Goal: Communication & Community: Answer question/provide support

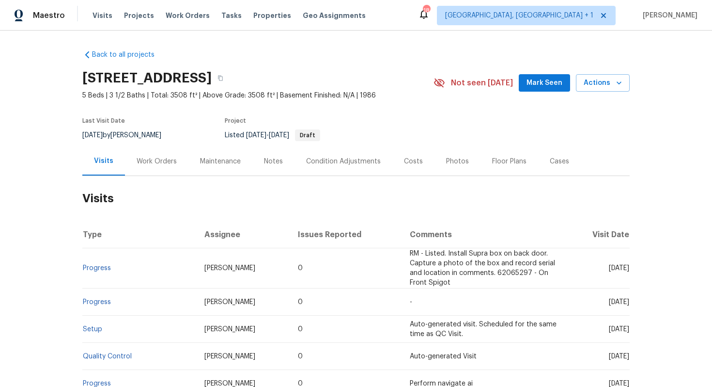
click at [157, 164] on div "Work Orders" at bounding box center [157, 162] width 40 height 10
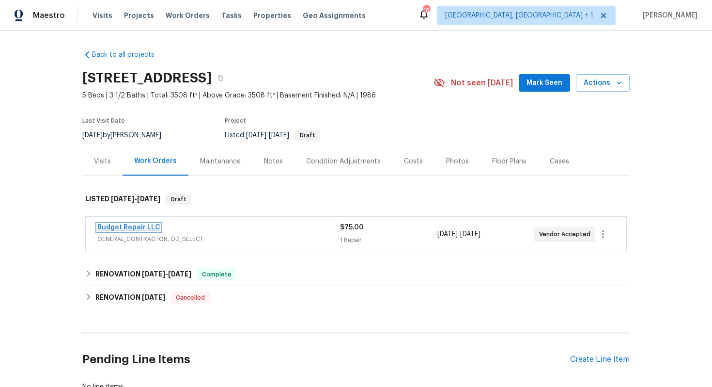
click at [119, 228] on link "Budget Repair LLC" at bounding box center [128, 227] width 63 height 7
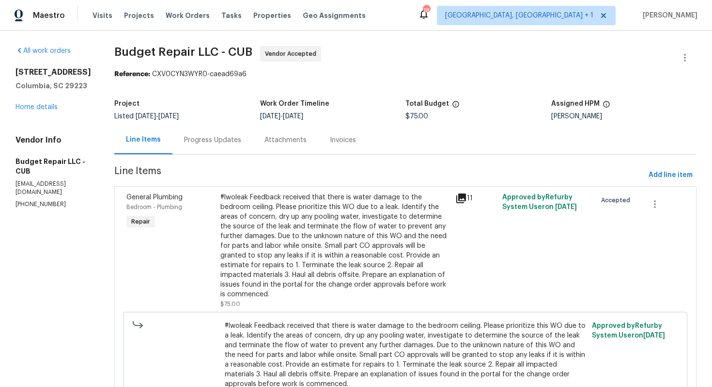
click at [212, 142] on div "Progress Updates" at bounding box center [212, 140] width 57 height 10
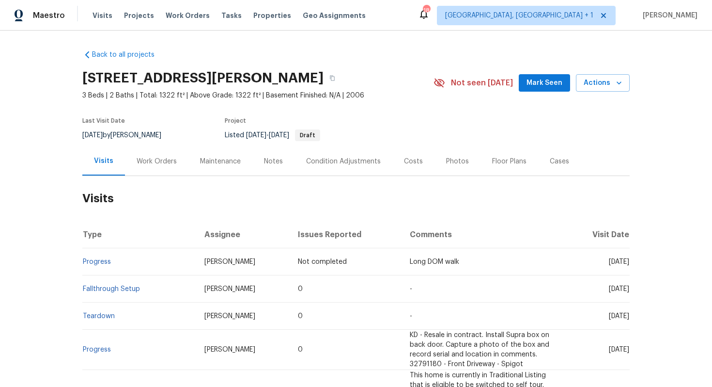
click at [161, 167] on div "Work Orders" at bounding box center [156, 161] width 63 height 29
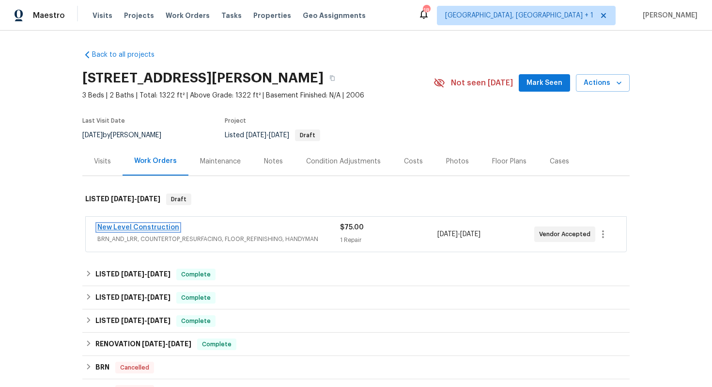
click at [117, 227] on link "New Level Construction" at bounding box center [138, 227] width 82 height 7
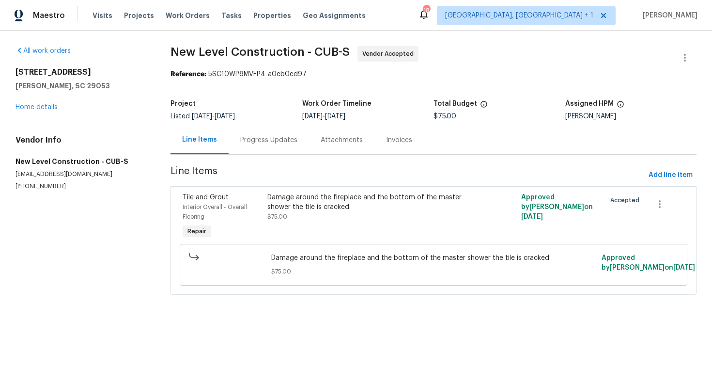
click at [255, 142] on div "Progress Updates" at bounding box center [268, 140] width 57 height 10
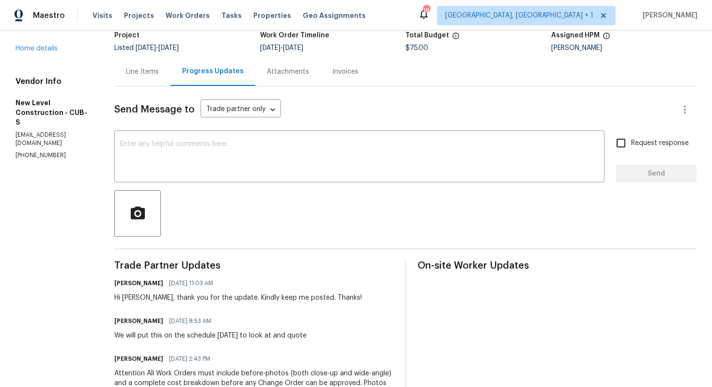
scroll to position [83, 0]
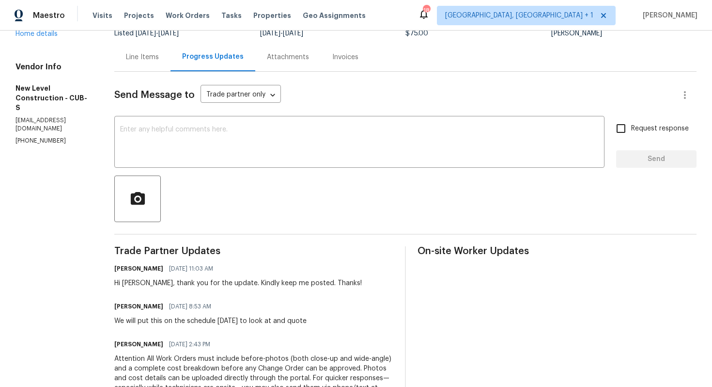
click at [163, 284] on div "Hi James, thank you for the update. Kindly keep me posted. Thanks!" at bounding box center [238, 283] width 248 height 10
copy div "James"
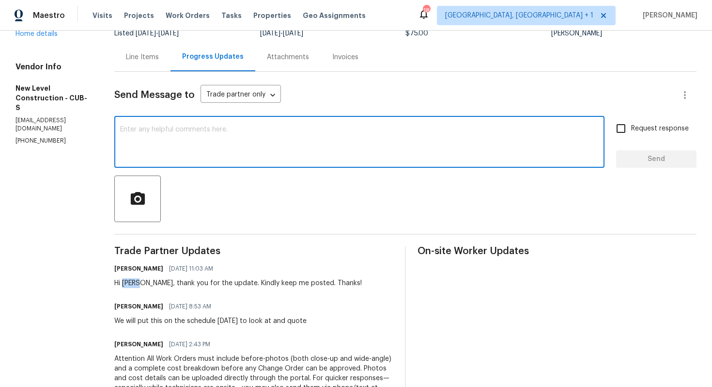
click at [291, 154] on textarea at bounding box center [359, 143] width 479 height 34
paste textarea "James"
paste textarea "do we have an update on the progression status of the work order? Would you min…"
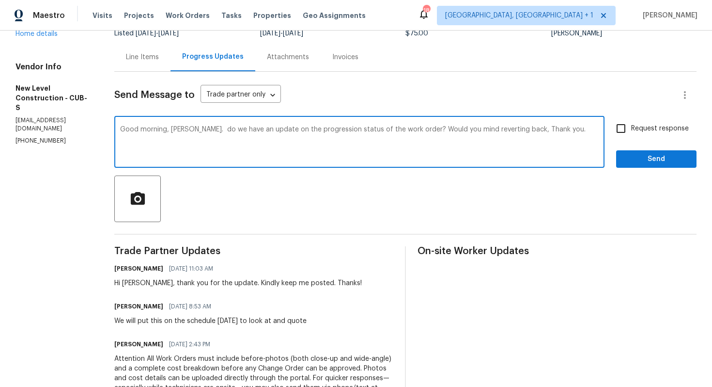
click at [230, 127] on textarea "Good morning, James. do we have an update on the progression status of the work…" at bounding box center [359, 143] width 479 height 34
drag, startPoint x: 439, startPoint y: 129, endPoint x: 540, endPoint y: 129, distance: 101.3
click at [540, 129] on textarea "Good morning, James. Do we have an update on the progression status of the work…" at bounding box center [359, 143] width 479 height 34
drag, startPoint x: 318, startPoint y: 128, endPoint x: 385, endPoint y: 129, distance: 66.4
click at [385, 129] on textarea "Good morning, James. Do we have an update on the progression status of the work…" at bounding box center [359, 143] width 479 height 34
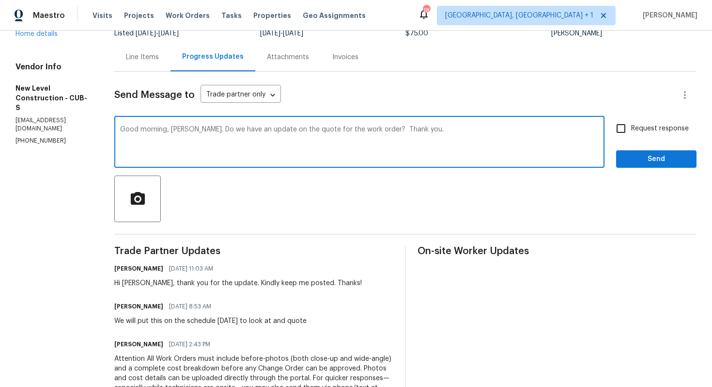
click at [491, 133] on textarea "Good morning, James. Do we have an update on the quote for the work order? Than…" at bounding box center [359, 143] width 479 height 34
click at [473, 127] on textarea "Good morning, James. Do we have an update on the quote for the work order? Than…" at bounding box center [359, 143] width 479 height 34
type textarea "Good morning, James. Do we have an update on the quote for the work order? Than…"
click at [621, 131] on input "Request response" at bounding box center [621, 128] width 20 height 20
checkbox input "true"
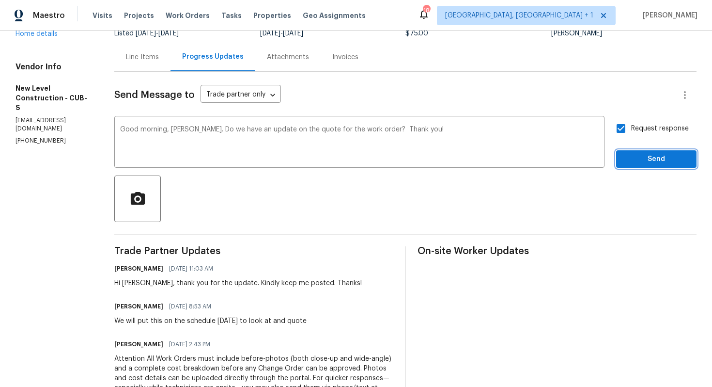
click at [635, 156] on span "Send" at bounding box center [656, 159] width 65 height 12
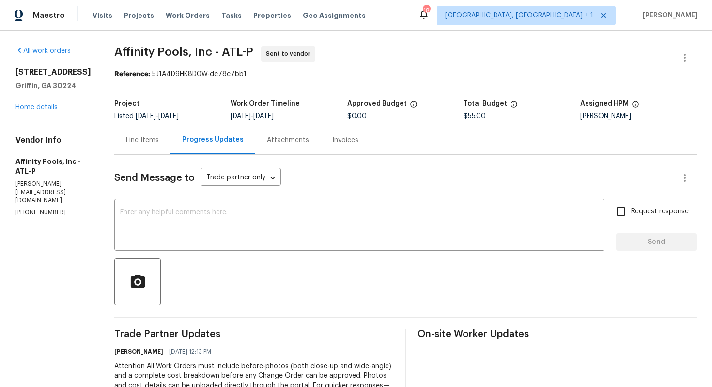
click at [142, 139] on div "Line Items" at bounding box center [142, 140] width 33 height 10
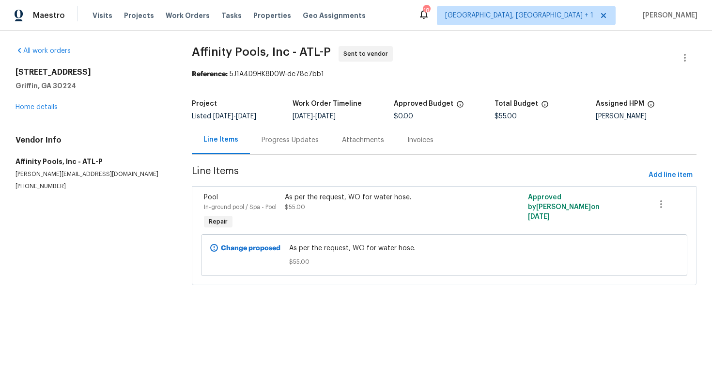
click at [298, 146] on div "Progress Updates" at bounding box center [290, 140] width 80 height 29
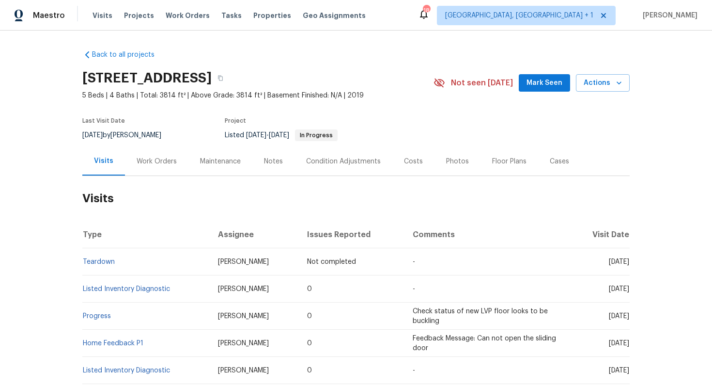
click at [165, 167] on div "Work Orders" at bounding box center [156, 161] width 63 height 29
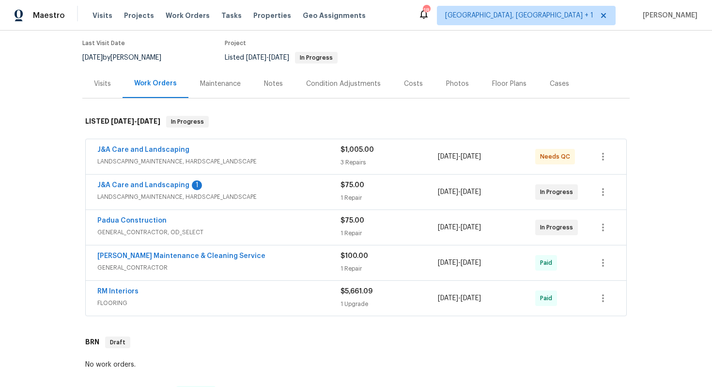
scroll to position [79, 0]
click at [133, 221] on link "Padua Construction" at bounding box center [131, 219] width 69 height 7
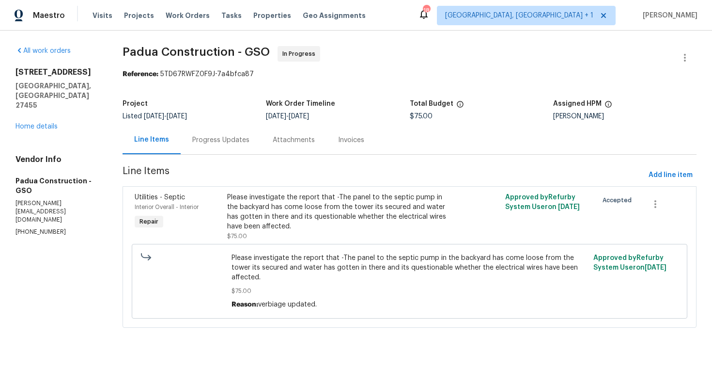
click at [225, 145] on div "Progress Updates" at bounding box center [221, 140] width 80 height 29
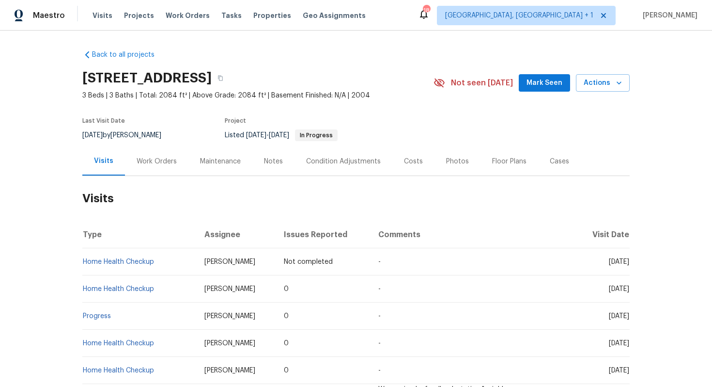
click at [147, 165] on div "Work Orders" at bounding box center [157, 162] width 40 height 10
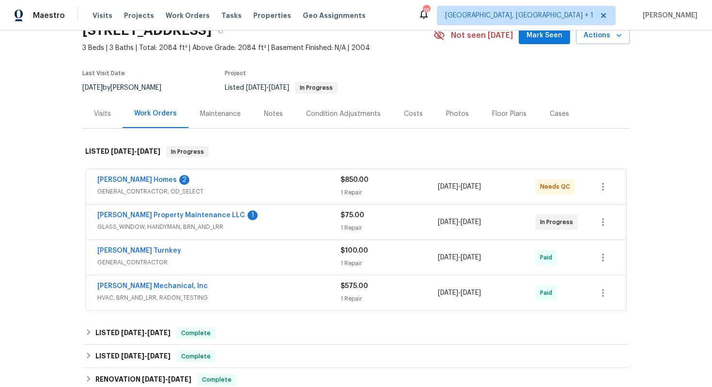
scroll to position [48, 0]
click at [157, 214] on link "[PERSON_NAME] Property Maintenance LLC" at bounding box center [171, 214] width 148 height 7
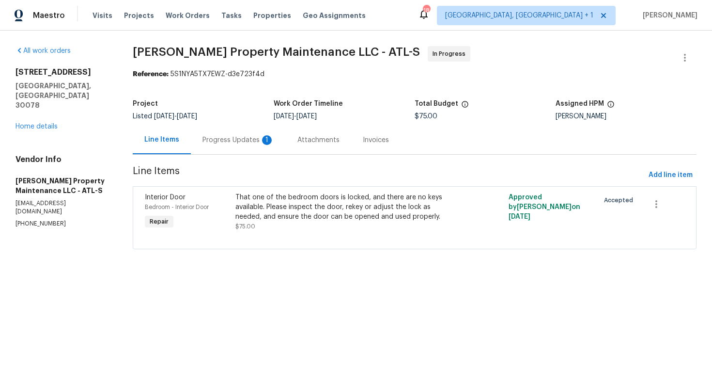
click at [234, 140] on div "Progress Updates 1" at bounding box center [239, 140] width 72 height 10
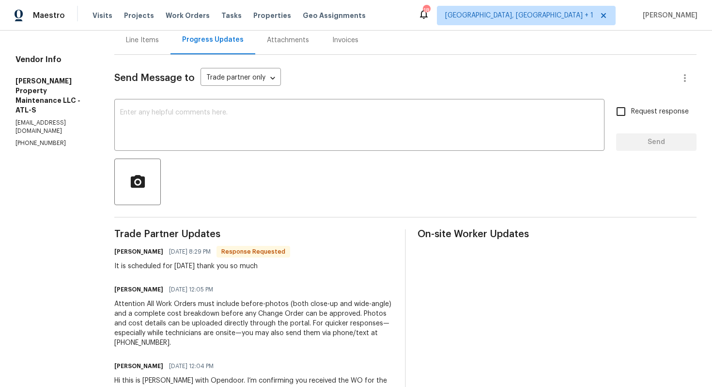
scroll to position [103, 0]
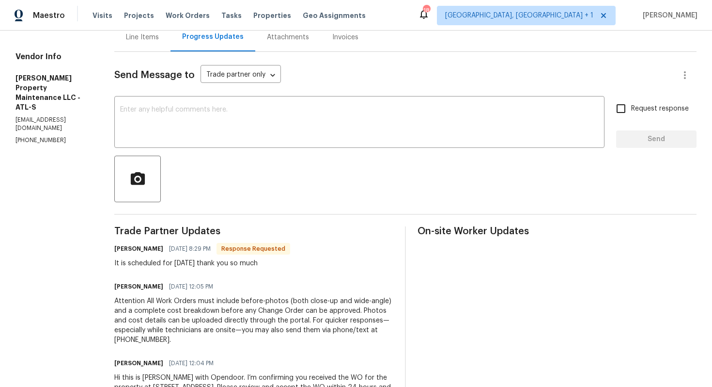
click at [130, 250] on h6 "[PERSON_NAME]" at bounding box center [138, 249] width 49 height 10
copy h6 "[PERSON_NAME]"
click at [245, 134] on textarea at bounding box center [359, 123] width 479 height 34
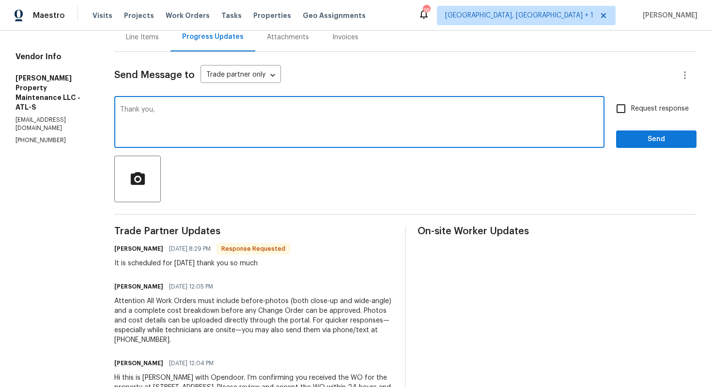
paste textarea "[PERSON_NAME]"
type textarea "Thank you, [PERSON_NAME]. Kindly keep me posted."
click at [626, 105] on input "Request response" at bounding box center [621, 108] width 20 height 20
checkbox input "true"
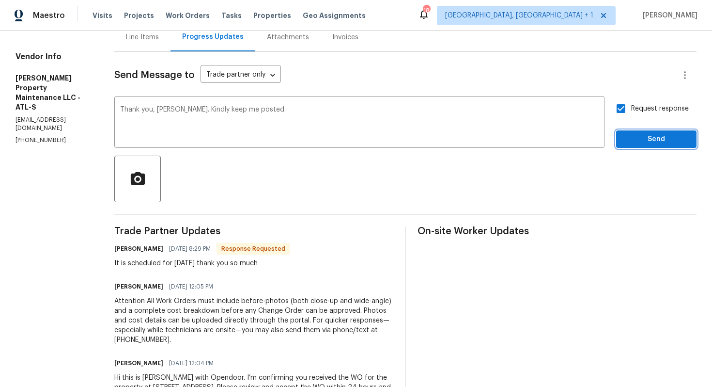
click at [640, 137] on span "Send" at bounding box center [656, 139] width 65 height 12
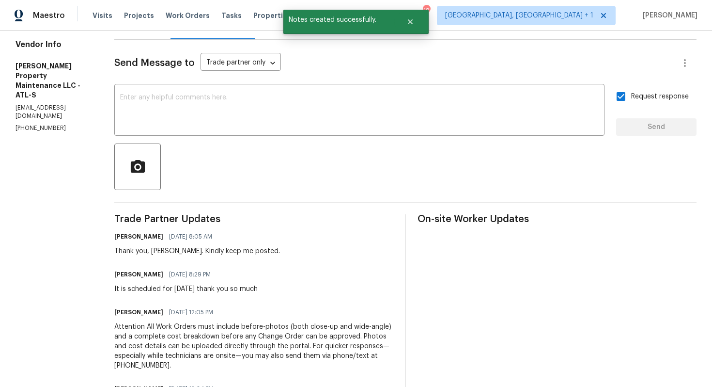
scroll to position [116, 0]
click at [166, 286] on div "It is scheduled for [DATE] thank you so much" at bounding box center [185, 288] width 143 height 10
click at [166, 286] on div "It is scheduled for tomorrow thank you so much" at bounding box center [185, 288] width 143 height 10
copy div "It is scheduled for tomorrow thank you so much"
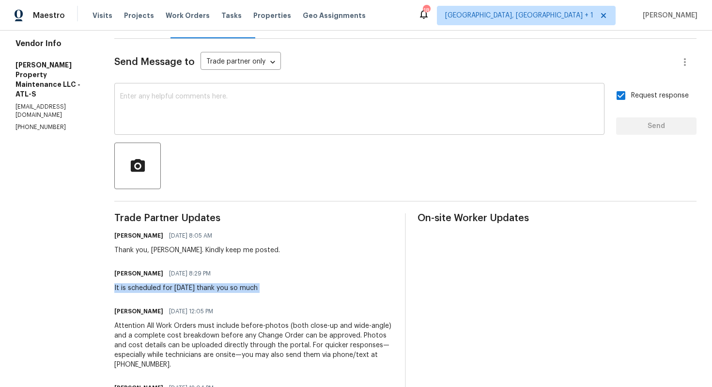
click at [176, 88] on div "x ​" at bounding box center [359, 109] width 490 height 49
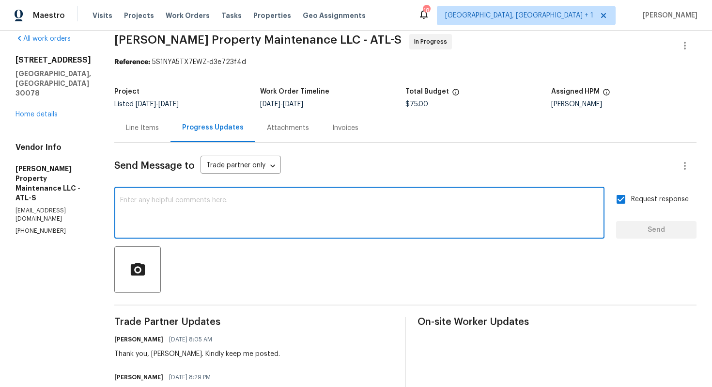
scroll to position [0, 0]
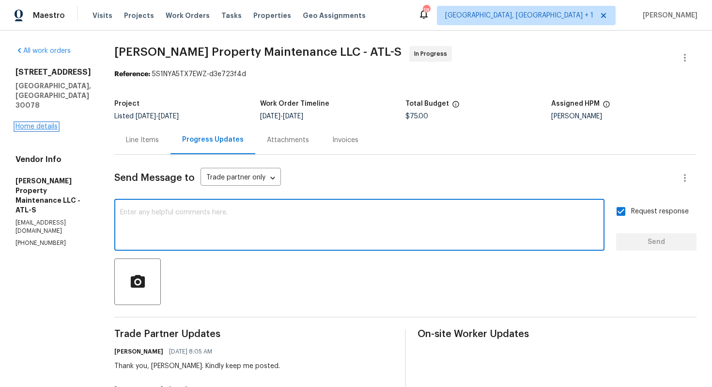
click at [44, 123] on link "Home details" at bounding box center [37, 126] width 42 height 7
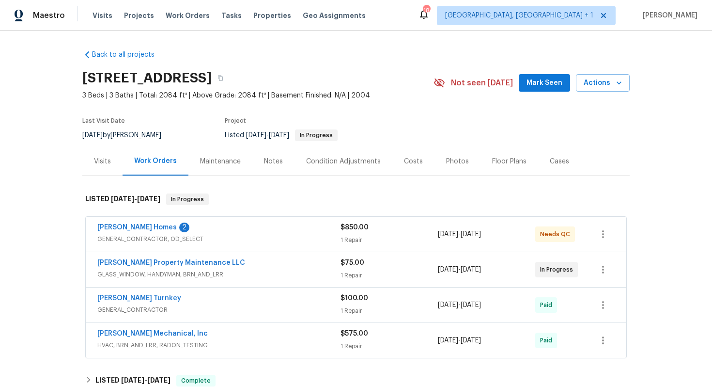
click at [248, 227] on div "Therrien Homes 2" at bounding box center [218, 228] width 243 height 12
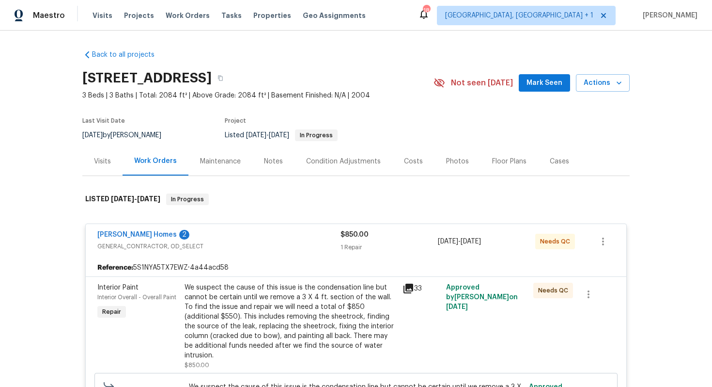
click at [243, 237] on div "Therrien Homes 2" at bounding box center [218, 236] width 243 height 12
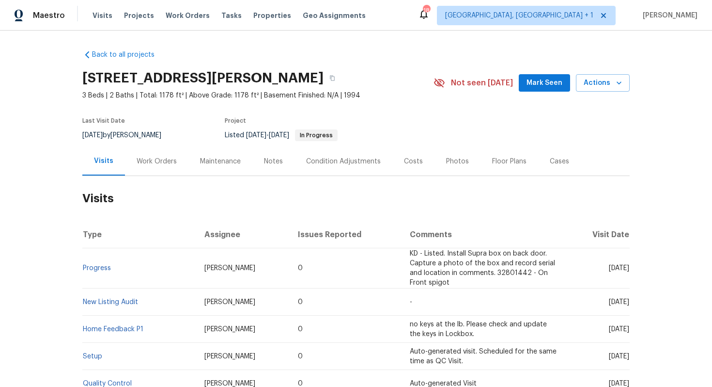
click at [143, 158] on div "Work Orders" at bounding box center [157, 162] width 40 height 10
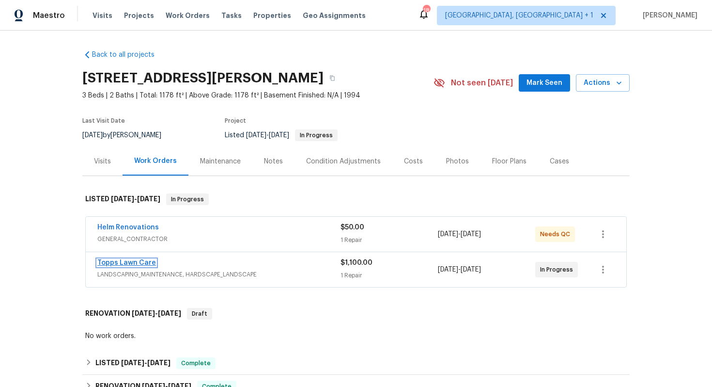
click at [123, 264] on link "Topps Lawn Care" at bounding box center [126, 262] width 59 height 7
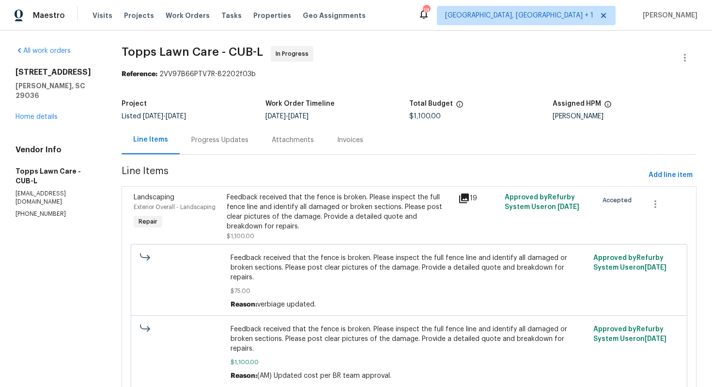
click at [212, 141] on div "Progress Updates" at bounding box center [219, 140] width 57 height 10
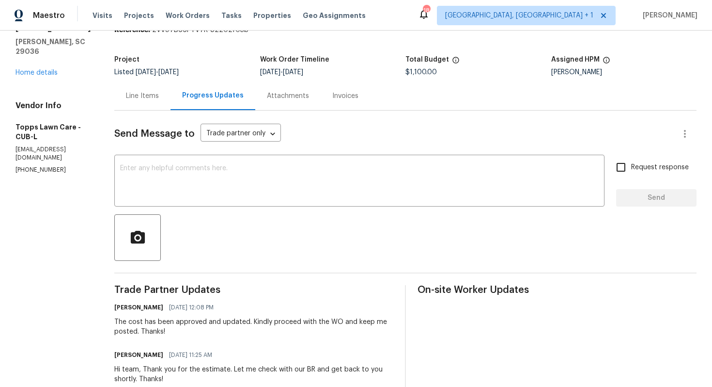
scroll to position [4, 0]
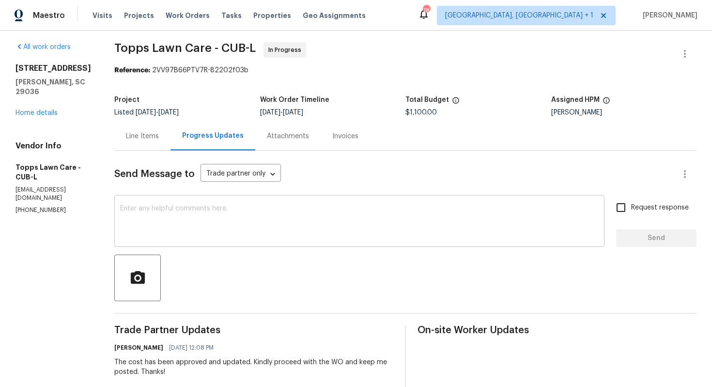
click at [215, 204] on div "x ​" at bounding box center [359, 221] width 490 height 49
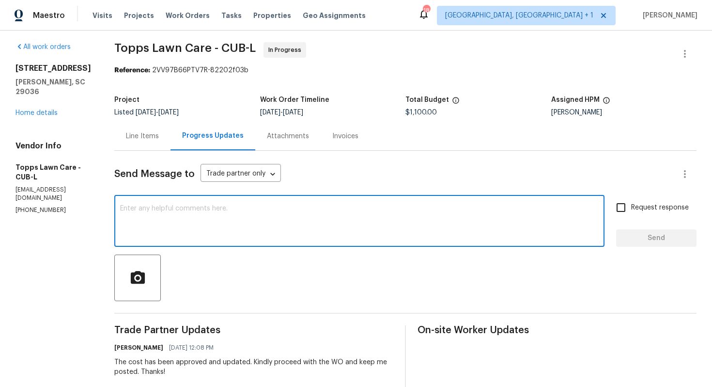
click at [315, 233] on textarea at bounding box center [359, 222] width 479 height 34
paste textarea "Hi team, do we have an update on the progression status of the work order? Plea…"
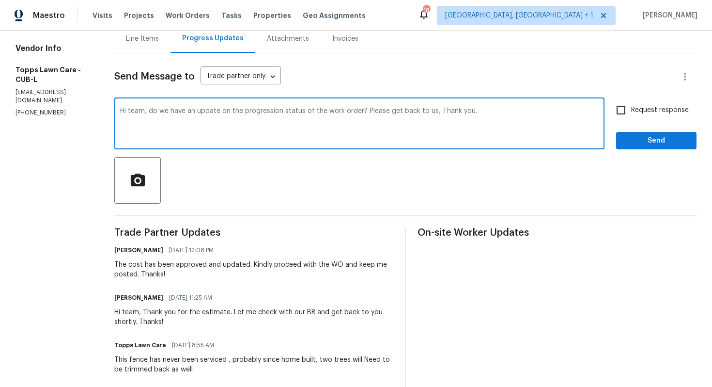
scroll to position [0, 0]
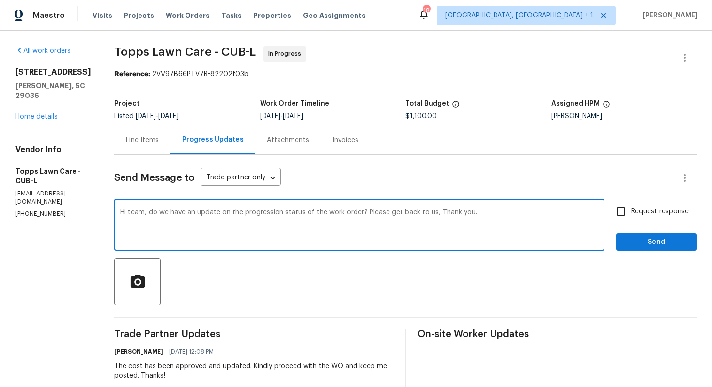
drag, startPoint x: 360, startPoint y: 212, endPoint x: 432, endPoint y: 214, distance: 72.7
click at [432, 214] on textarea "Hi team, do we have an update on the progression status of the work order? Plea…" at bounding box center [359, 226] width 479 height 34
click at [552, 219] on textarea "Hi team, do we have an update on the progression status of the work order? Than…" at bounding box center [359, 226] width 479 height 34
click at [478, 218] on textarea "Hi team, do we have an update on the progression status of the work order? Than…" at bounding box center [359, 226] width 479 height 34
click at [474, 214] on textarea "Hi team, do we have an update on the progression status of the work order? Than…" at bounding box center [359, 226] width 479 height 34
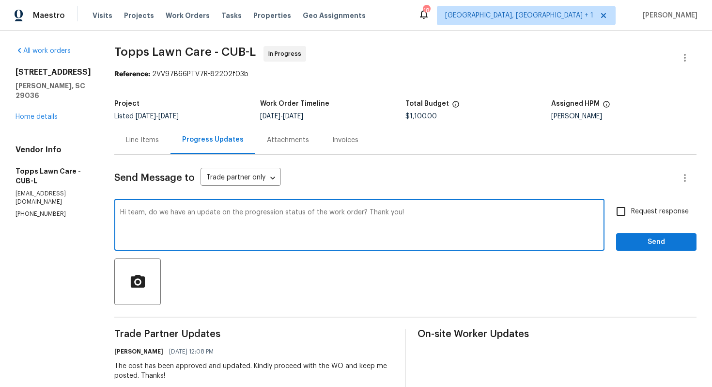
type textarea "Hi team, do we have an update on the progression status of the work order? Than…"
click at [648, 207] on span "Request response" at bounding box center [660, 211] width 58 height 10
click at [631, 207] on input "Request response" at bounding box center [621, 211] width 20 height 20
checkbox input "true"
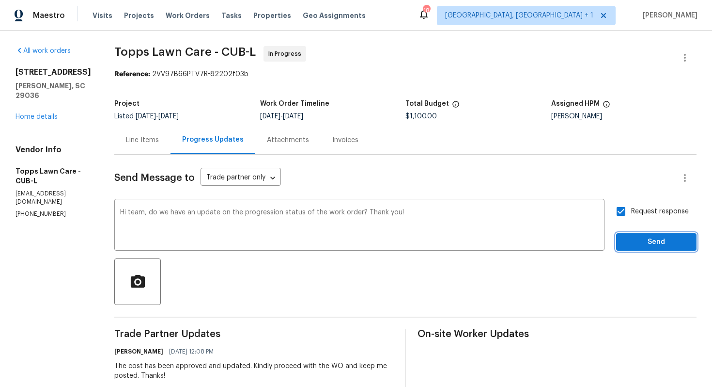
click at [646, 237] on span "Send" at bounding box center [656, 242] width 65 height 12
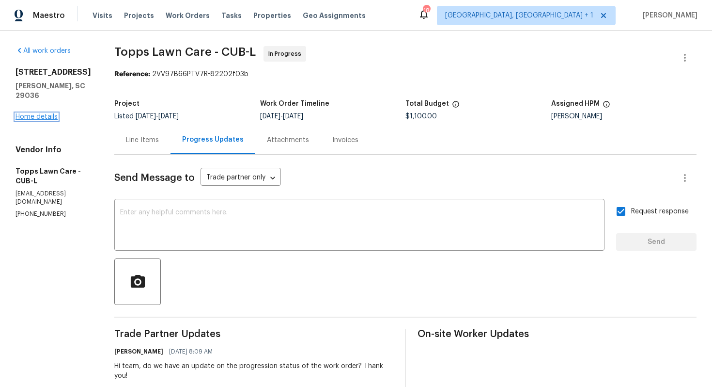
click at [37, 113] on link "Home details" at bounding box center [37, 116] width 42 height 7
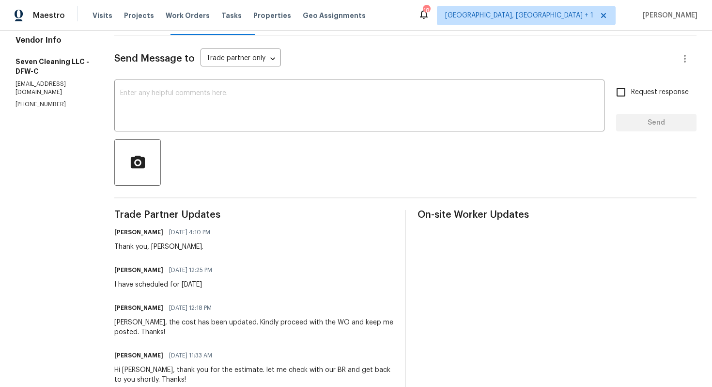
scroll to position [118, 0]
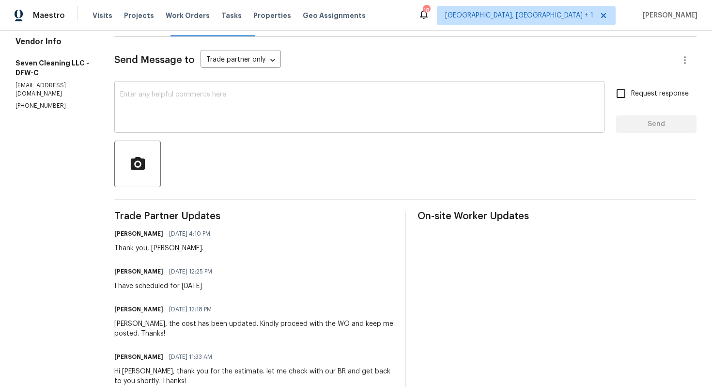
click at [249, 113] on textarea at bounding box center [359, 108] width 479 height 34
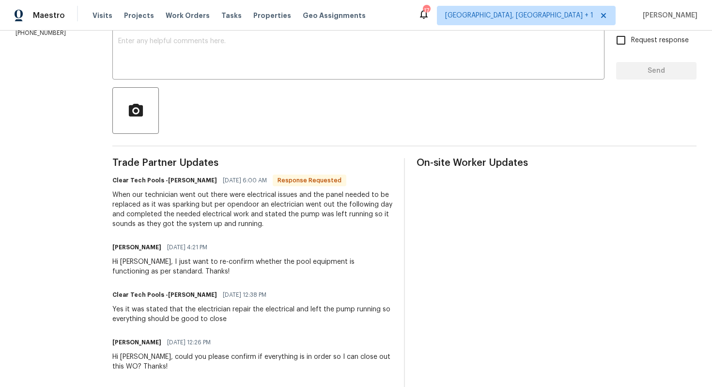
scroll to position [175, 0]
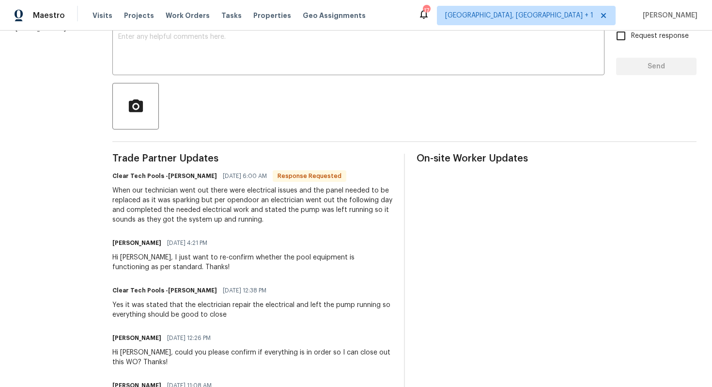
click at [197, 214] on div "When our technician went out there were electrical issues and the panel needed …" at bounding box center [252, 205] width 280 height 39
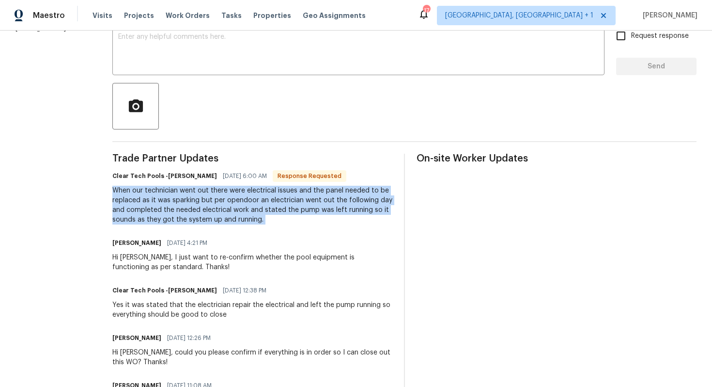
copy div "When our technician went out there were electrical issues and the panel needed …"
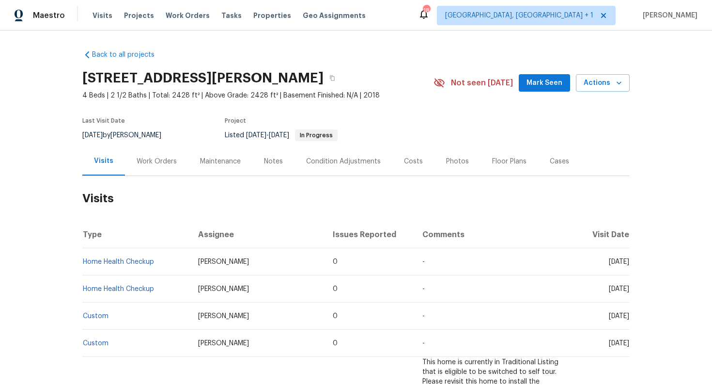
click at [161, 159] on div "Work Orders" at bounding box center [157, 162] width 40 height 10
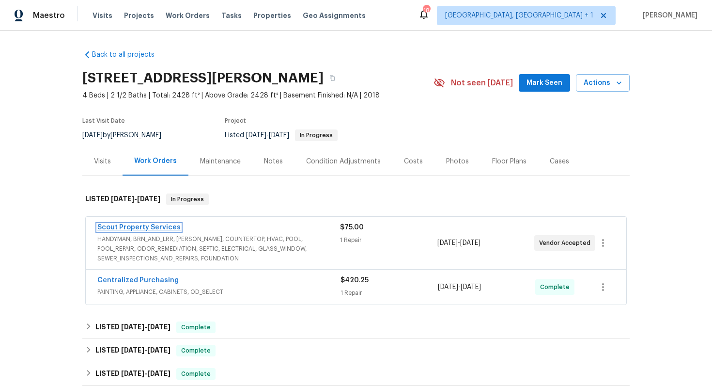
click at [145, 226] on link "Scout Property Services" at bounding box center [138, 227] width 83 height 7
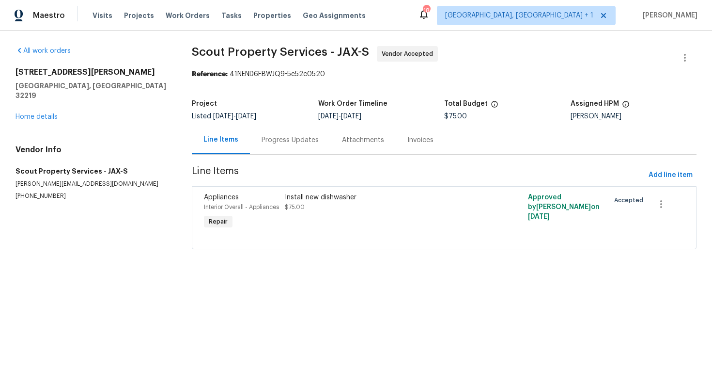
click at [267, 140] on div "Progress Updates" at bounding box center [290, 140] width 57 height 10
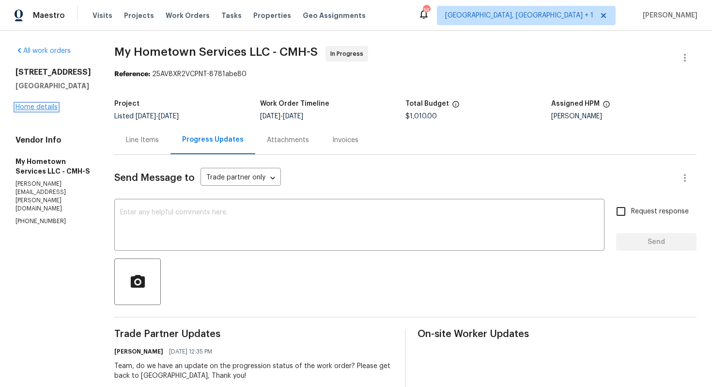
click at [49, 110] on link "Home details" at bounding box center [37, 107] width 42 height 7
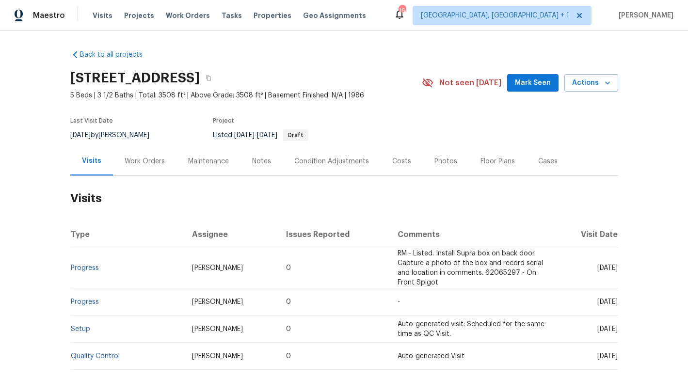
click at [153, 165] on div "Work Orders" at bounding box center [145, 162] width 40 height 10
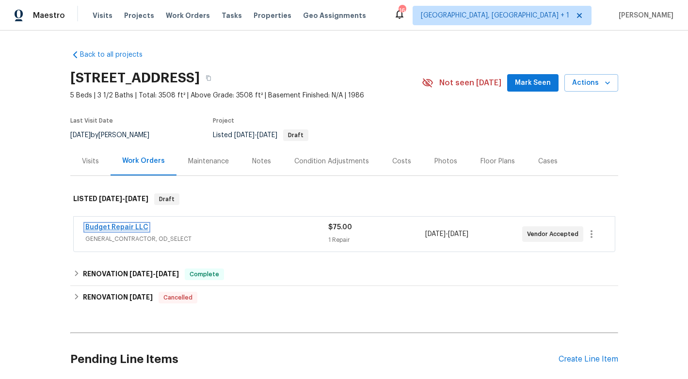
click at [123, 228] on link "Budget Repair LLC" at bounding box center [116, 227] width 63 height 7
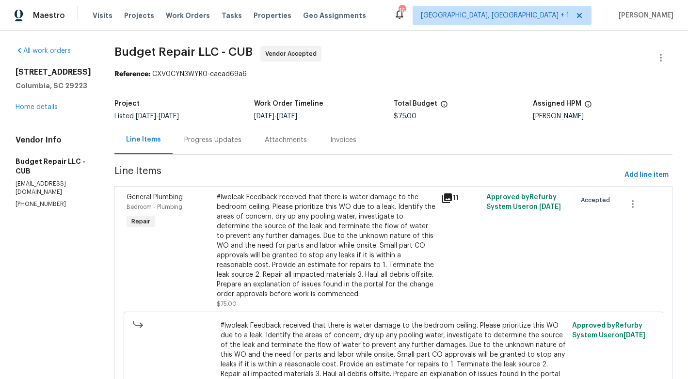
click at [224, 139] on div "Progress Updates" at bounding box center [212, 140] width 57 height 10
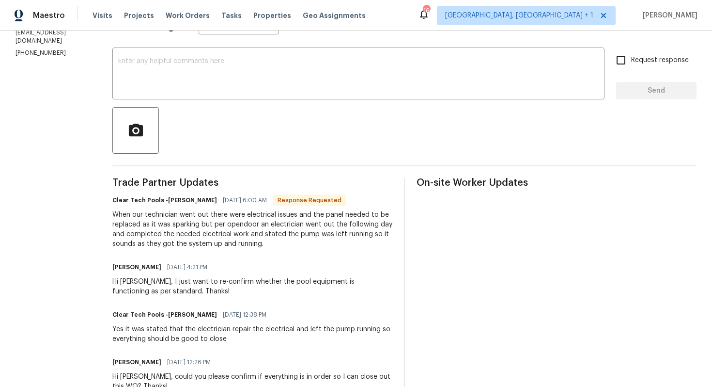
scroll to position [152, 0]
click at [183, 200] on h6 "Clear Tech Pools -[PERSON_NAME]" at bounding box center [164, 199] width 105 height 10
copy h6 "[PERSON_NAME]"
click at [234, 84] on textarea at bounding box center [358, 74] width 481 height 34
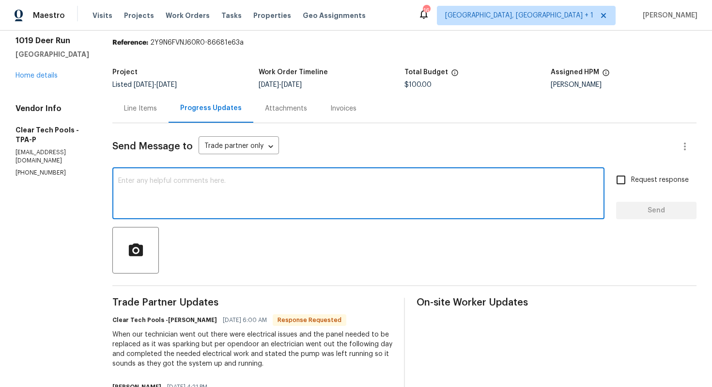
scroll to position [0, 0]
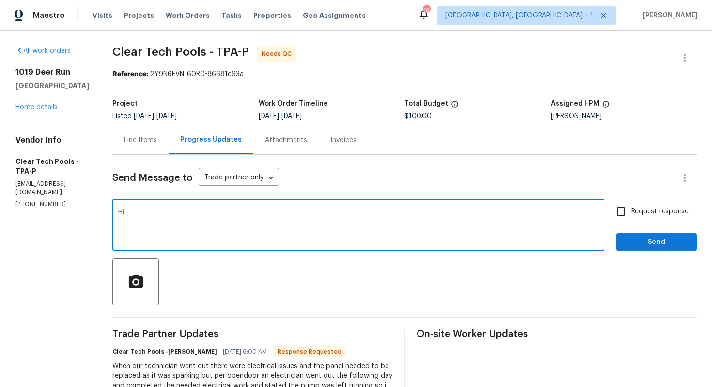
paste textarea "[PERSON_NAME]"
paste textarea "verify all pool equipment is in proper working condition"
click at [247, 212] on textarea "Hi [PERSON_NAME], as per HPM advise we still verify all pool equipment is in pr…" at bounding box center [358, 226] width 481 height 34
click at [222, 214] on textarea "Hi [PERSON_NAME], as per HPM advise we still need to verify all pool equipment …" at bounding box center [358, 226] width 481 height 34
click at [480, 215] on textarea "Hi [PERSON_NAME], as per HPM advise, we still need to verify all pool equipment…" at bounding box center [358, 226] width 481 height 34
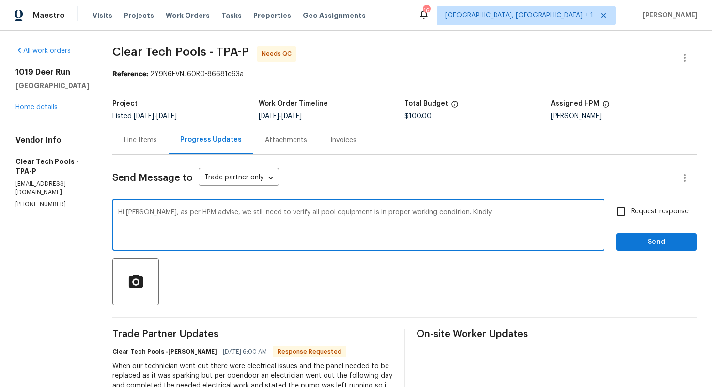
type textarea "Hi [PERSON_NAME], as per HPM advise, we still need to verify all pool equipment…"
click at [382, 210] on textarea "Hi [PERSON_NAME], as per HPM advise, we still need to verify all pool equipment…" at bounding box center [358, 226] width 481 height 34
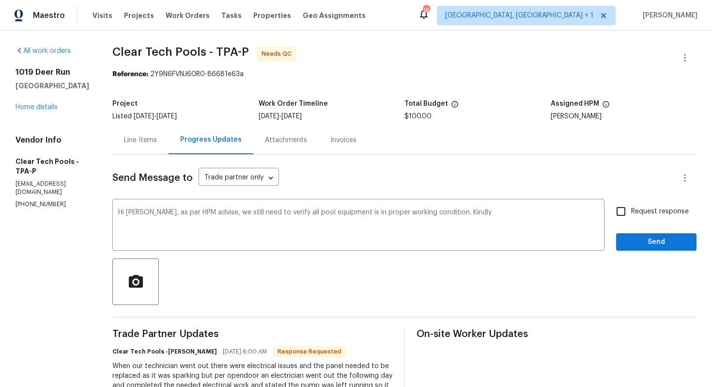
click at [157, 138] on div "Line Items" at bounding box center [140, 140] width 33 height 10
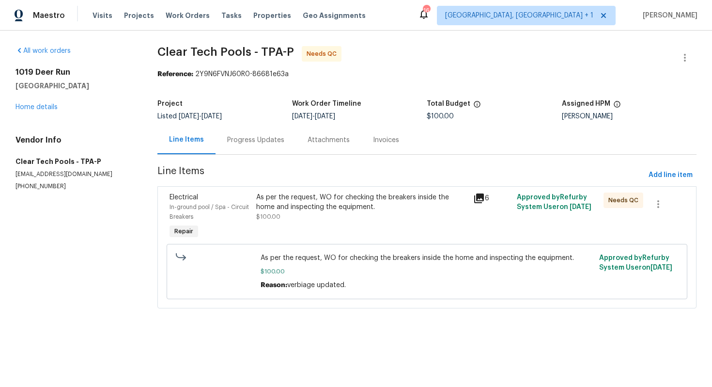
click at [255, 142] on div "Progress Updates" at bounding box center [255, 140] width 57 height 10
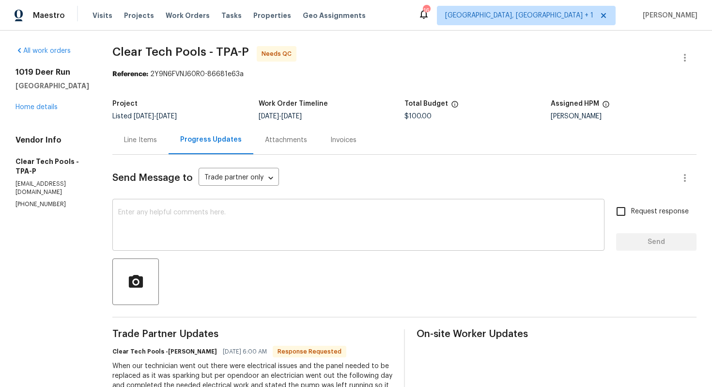
click at [309, 215] on textarea at bounding box center [358, 226] width 481 height 34
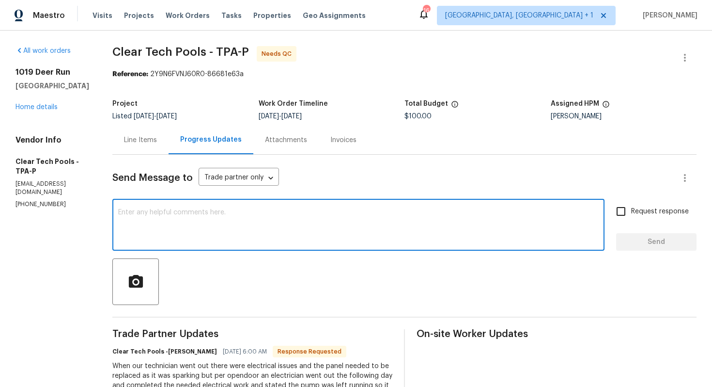
paste textarea "Hi [PERSON_NAME], as per HPM advise, we still need to verify all pool equipment…"
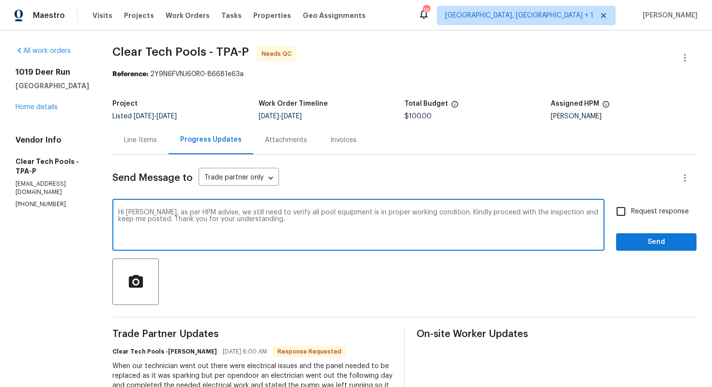
click at [265, 214] on textarea "Hi [PERSON_NAME], as per HPM advise, we still need to verify all pool equipment…" at bounding box center [358, 226] width 481 height 34
paste textarea "advised by HPM, we still need to verify that all pool equipment is functioning …"
type textarea "Hi [PERSON_NAME], as advised by HPM, we still need to verify that all pool equi…"
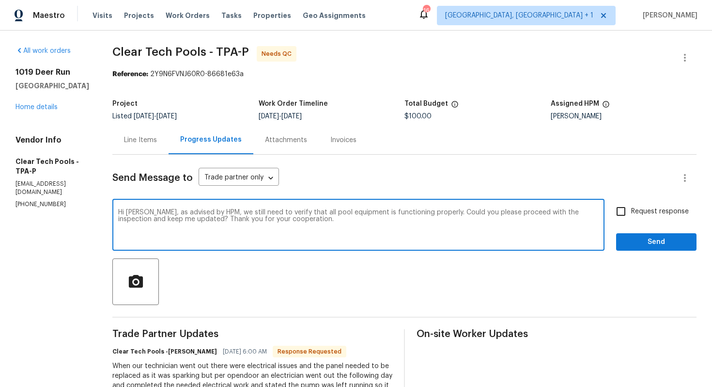
click at [636, 210] on span "Request response" at bounding box center [660, 211] width 58 height 10
click at [631, 210] on input "Request response" at bounding box center [621, 211] width 20 height 20
checkbox input "true"
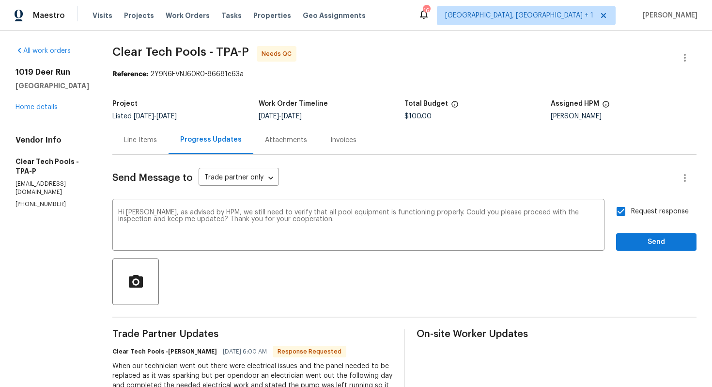
click at [642, 243] on span "Send" at bounding box center [656, 242] width 65 height 12
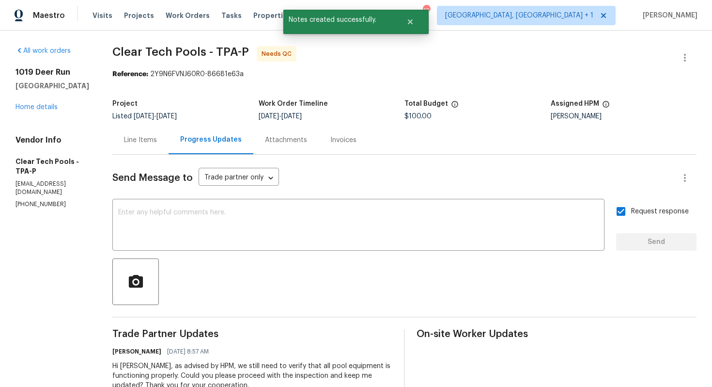
click at [143, 139] on div "Line Items" at bounding box center [140, 140] width 33 height 10
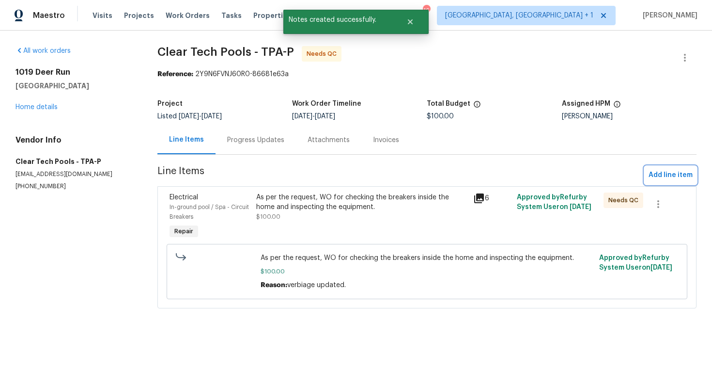
click at [668, 177] on span "Add line item" at bounding box center [671, 175] width 44 height 12
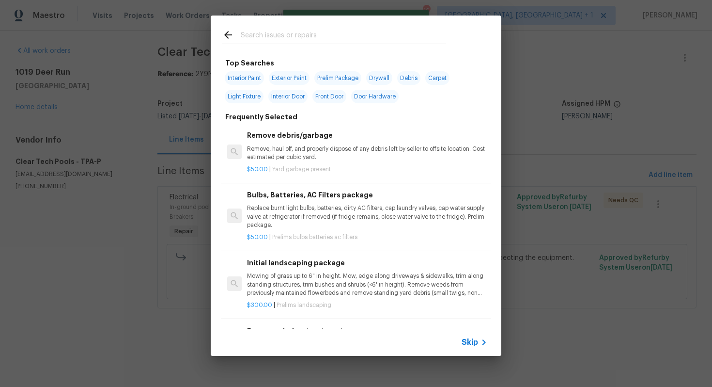
click at [300, 41] on input "text" at bounding box center [343, 36] width 205 height 15
type input "pool"
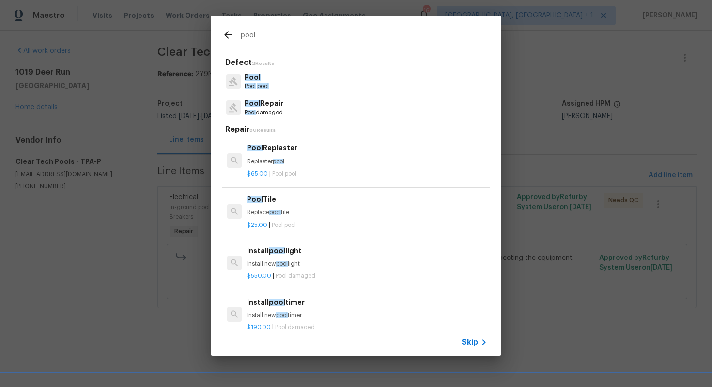
click at [256, 82] on p "Pool pool" at bounding box center [257, 86] width 24 height 8
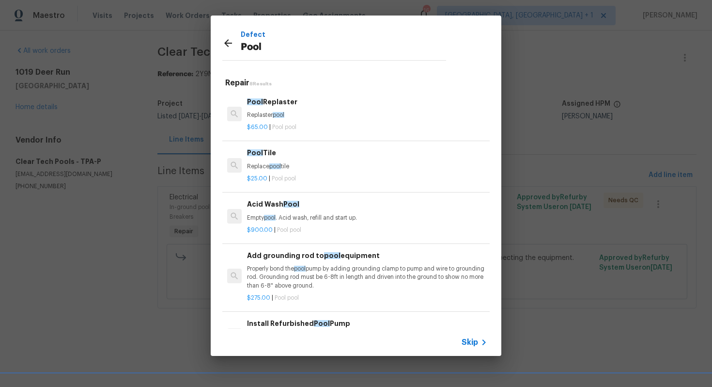
click at [280, 113] on span "pool" at bounding box center [279, 115] width 12 height 6
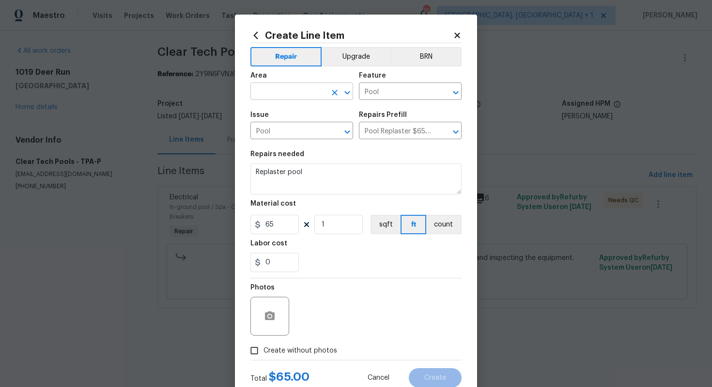
click at [277, 93] on input "text" at bounding box center [289, 92] width 76 height 15
click at [272, 112] on li "In-ground pool / Spa" at bounding box center [302, 114] width 103 height 16
type input "In-ground pool / Spa"
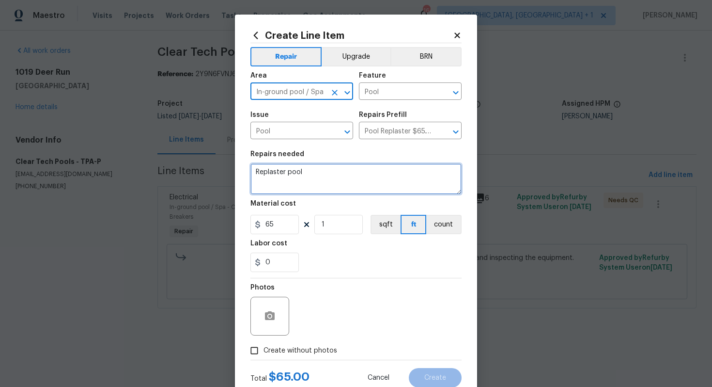
click at [302, 179] on textarea "Replaster pool" at bounding box center [356, 178] width 211 height 31
type textarea "Awaiting completion inspection."
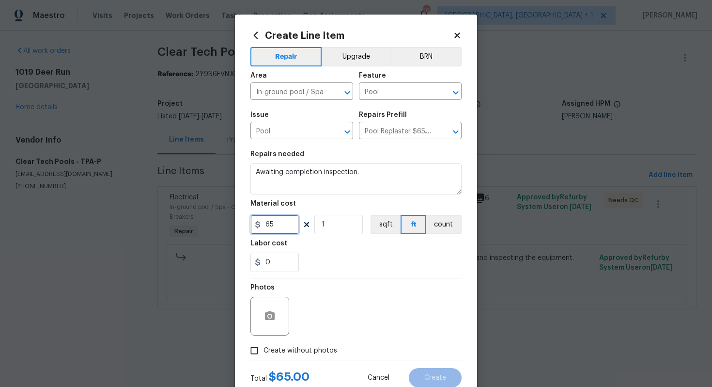
click at [287, 222] on input "65" at bounding box center [275, 224] width 48 height 19
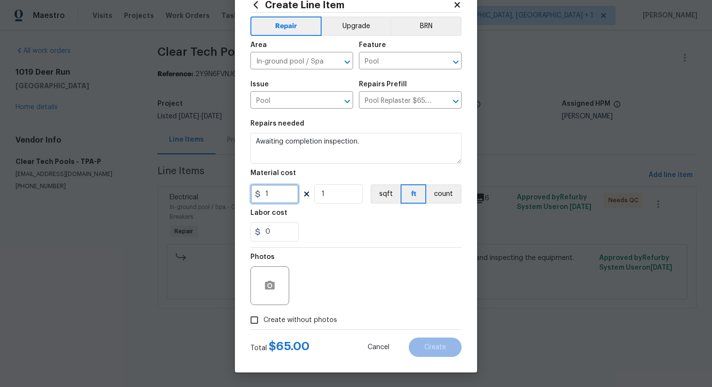
type input "1"
click at [320, 321] on span "Create without photos" at bounding box center [301, 320] width 74 height 10
click at [264, 321] on input "Create without photos" at bounding box center [254, 320] width 18 height 18
checkbox input "true"
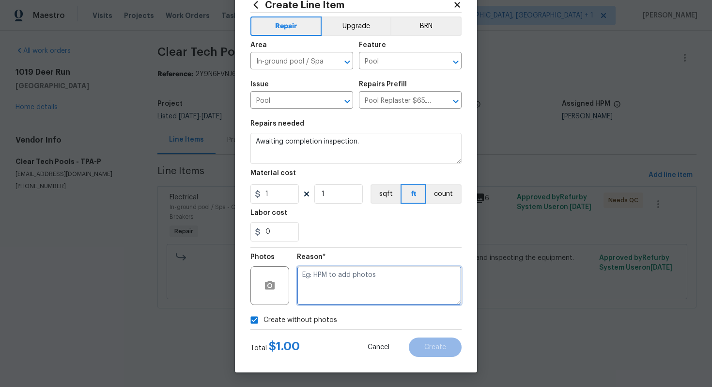
click at [385, 294] on textarea at bounding box center [379, 285] width 165 height 39
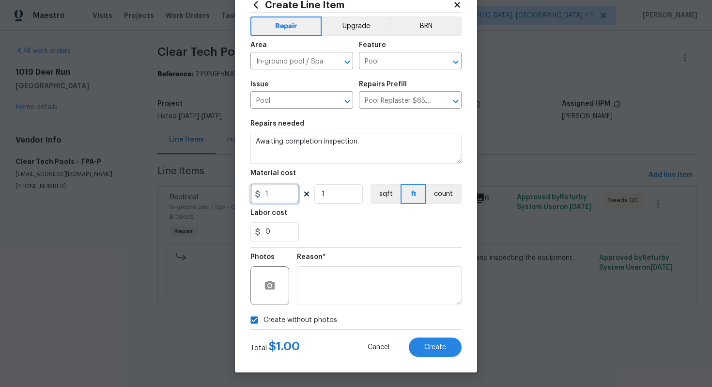
click at [286, 196] on input "1" at bounding box center [275, 193] width 48 height 19
type input "0"
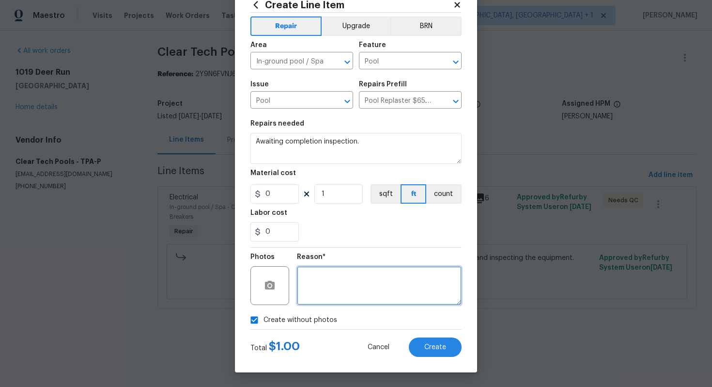
click at [332, 282] on textarea at bounding box center [379, 285] width 165 height 39
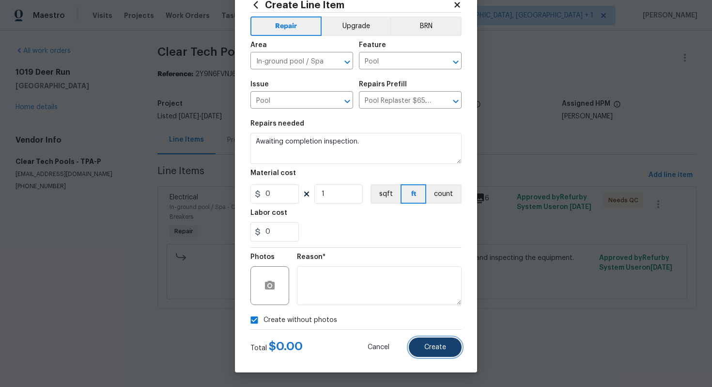
click at [431, 344] on span "Create" at bounding box center [436, 347] width 22 height 7
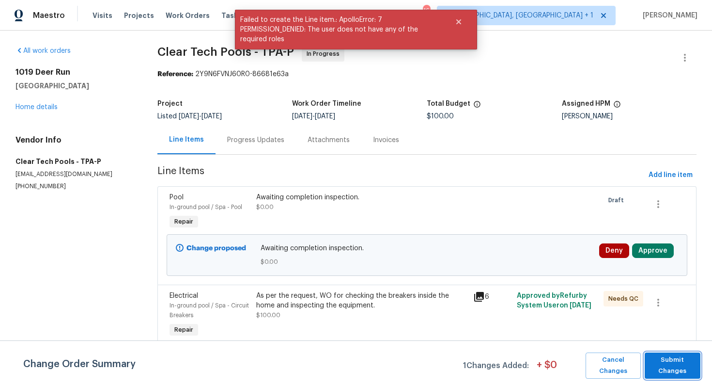
click at [672, 365] on span "Submit Changes" at bounding box center [673, 365] width 46 height 22
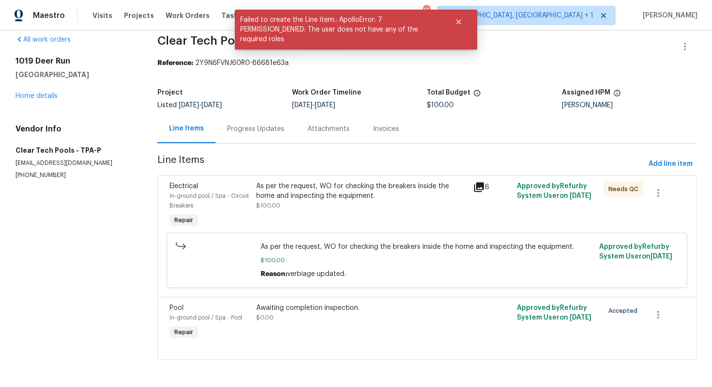
scroll to position [0, 0]
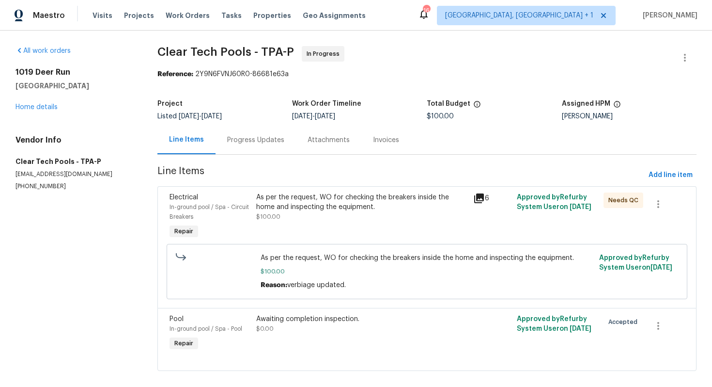
click at [257, 138] on div "Progress Updates" at bounding box center [255, 140] width 57 height 10
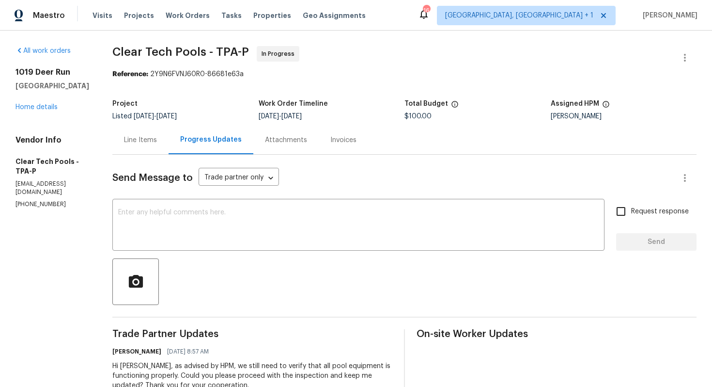
scroll to position [173, 0]
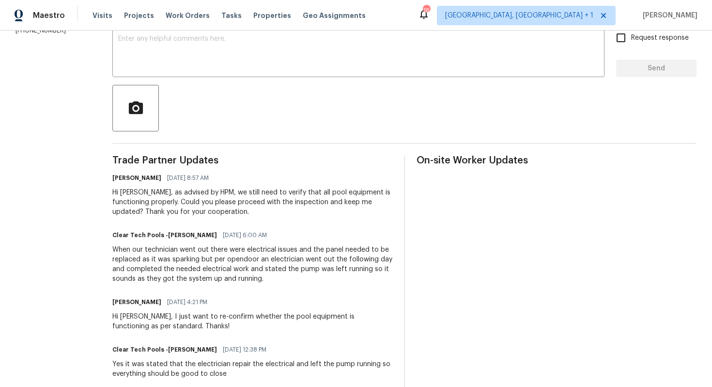
click at [224, 272] on div "When our technician went out there were electrical issues and the panel needed …" at bounding box center [252, 264] width 280 height 39
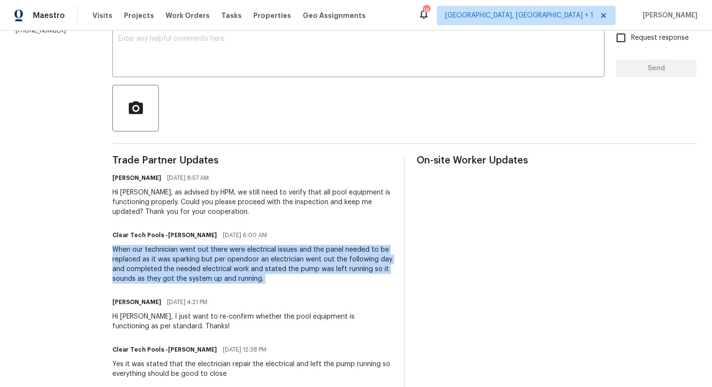
copy div "When our technician went out there were electrical issues and the panel needed …"
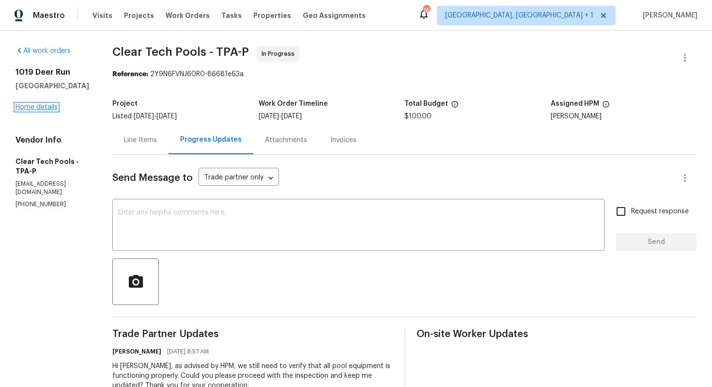
click at [39, 108] on link "Home details" at bounding box center [37, 107] width 42 height 7
